Goal: Transaction & Acquisition: Purchase product/service

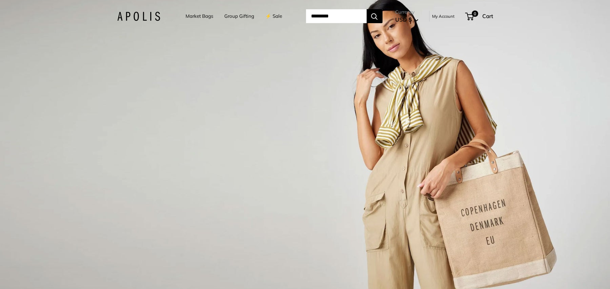
drag, startPoint x: 204, startPoint y: 11, endPoint x: 181, endPoint y: 25, distance: 26.9
click at [198, 14] on li "Market Bags" at bounding box center [200, 16] width 28 height 20
click at [186, 24] on li "Market Bags" at bounding box center [200, 16] width 28 height 20
click at [189, 14] on link "Market Bags" at bounding box center [200, 16] width 28 height 9
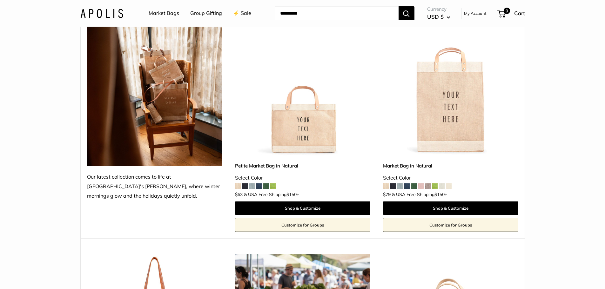
scroll to position [95, 0]
click at [0, 0] on img at bounding box center [0, 0] width 0 height 0
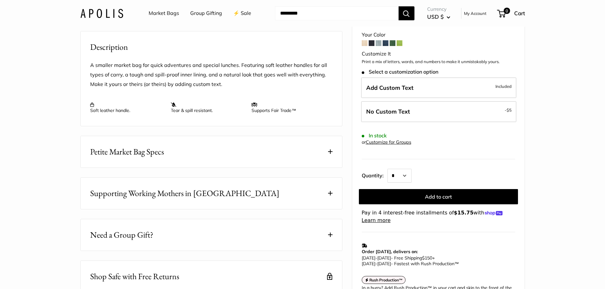
scroll to position [191, 0]
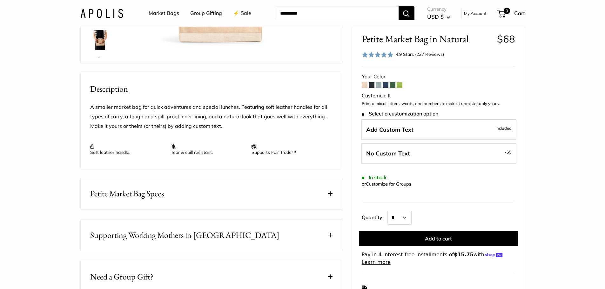
click at [175, 242] on span "Supporting Working Mothers in Bangladesh" at bounding box center [184, 235] width 189 height 12
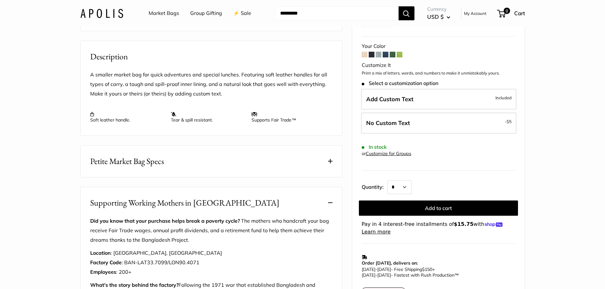
scroll to position [286, 0]
